Goal: Transaction & Acquisition: Purchase product/service

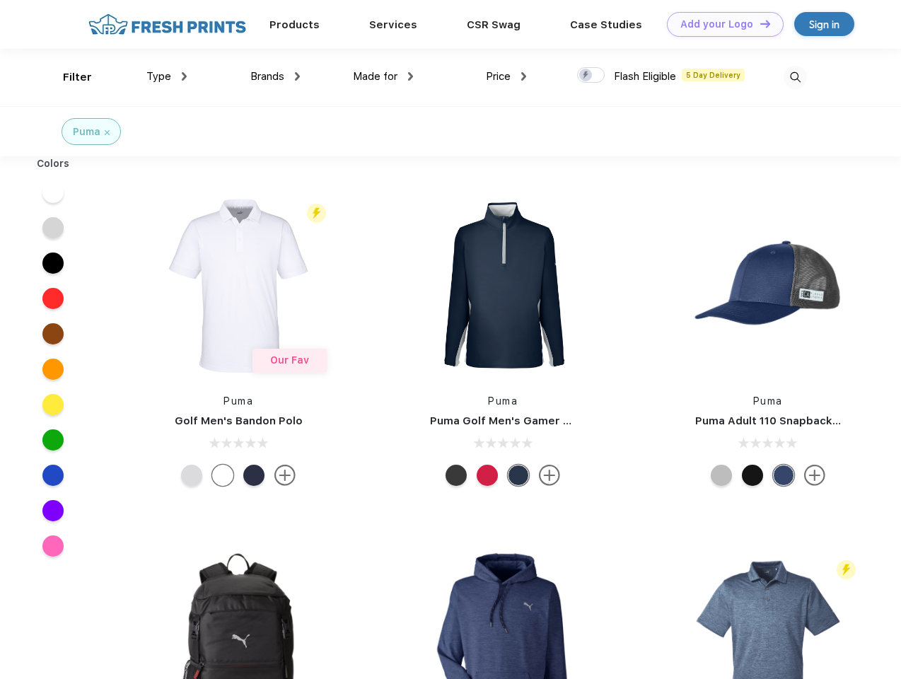
scroll to position [1, 0]
click at [720, 24] on link "Add your Logo Design Tool" at bounding box center [725, 24] width 117 height 25
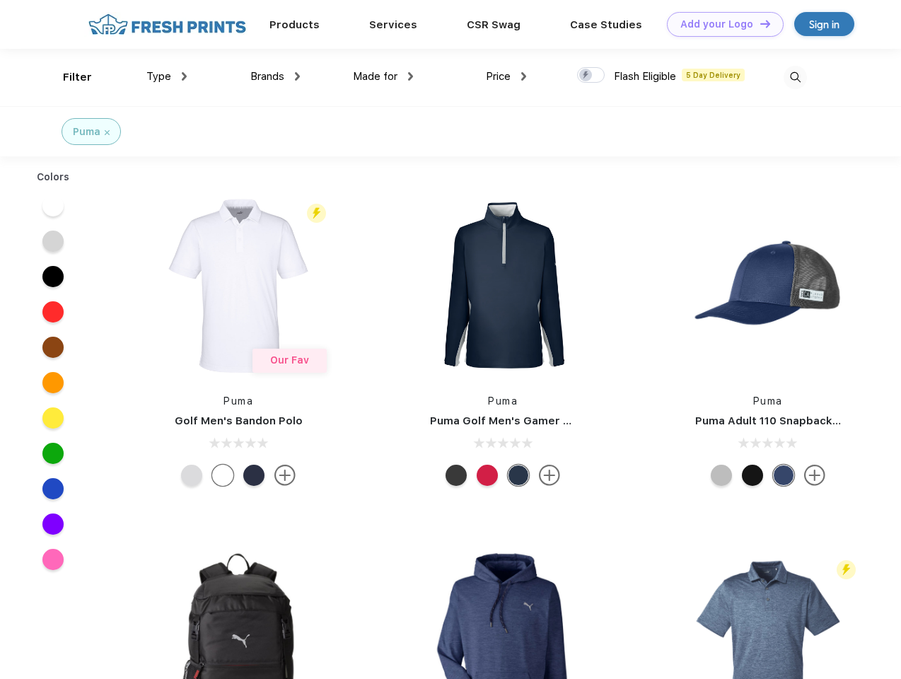
click at [0, 0] on div "Design Tool" at bounding box center [0, 0] width 0 height 0
click at [759, 23] on link "Add your Logo Design Tool" at bounding box center [725, 24] width 117 height 25
click at [68, 77] on div "Filter" at bounding box center [77, 77] width 29 height 16
click at [167, 76] on span "Type" at bounding box center [158, 76] width 25 height 13
click at [275, 76] on span "Brands" at bounding box center [267, 76] width 34 height 13
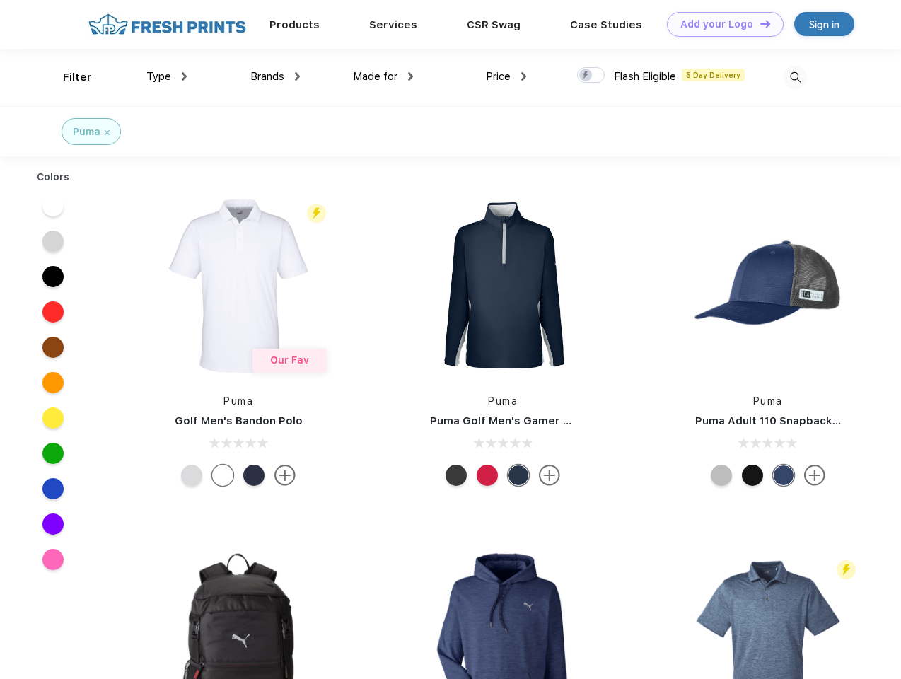
click at [383, 76] on span "Made for" at bounding box center [375, 76] width 45 height 13
click at [507, 76] on span "Price" at bounding box center [498, 76] width 25 height 13
click at [591, 76] on div at bounding box center [591, 75] width 28 height 16
click at [586, 76] on input "checkbox" at bounding box center [581, 71] width 9 height 9
click at [795, 77] on img at bounding box center [795, 77] width 23 height 23
